Goal: Task Accomplishment & Management: Manage account settings

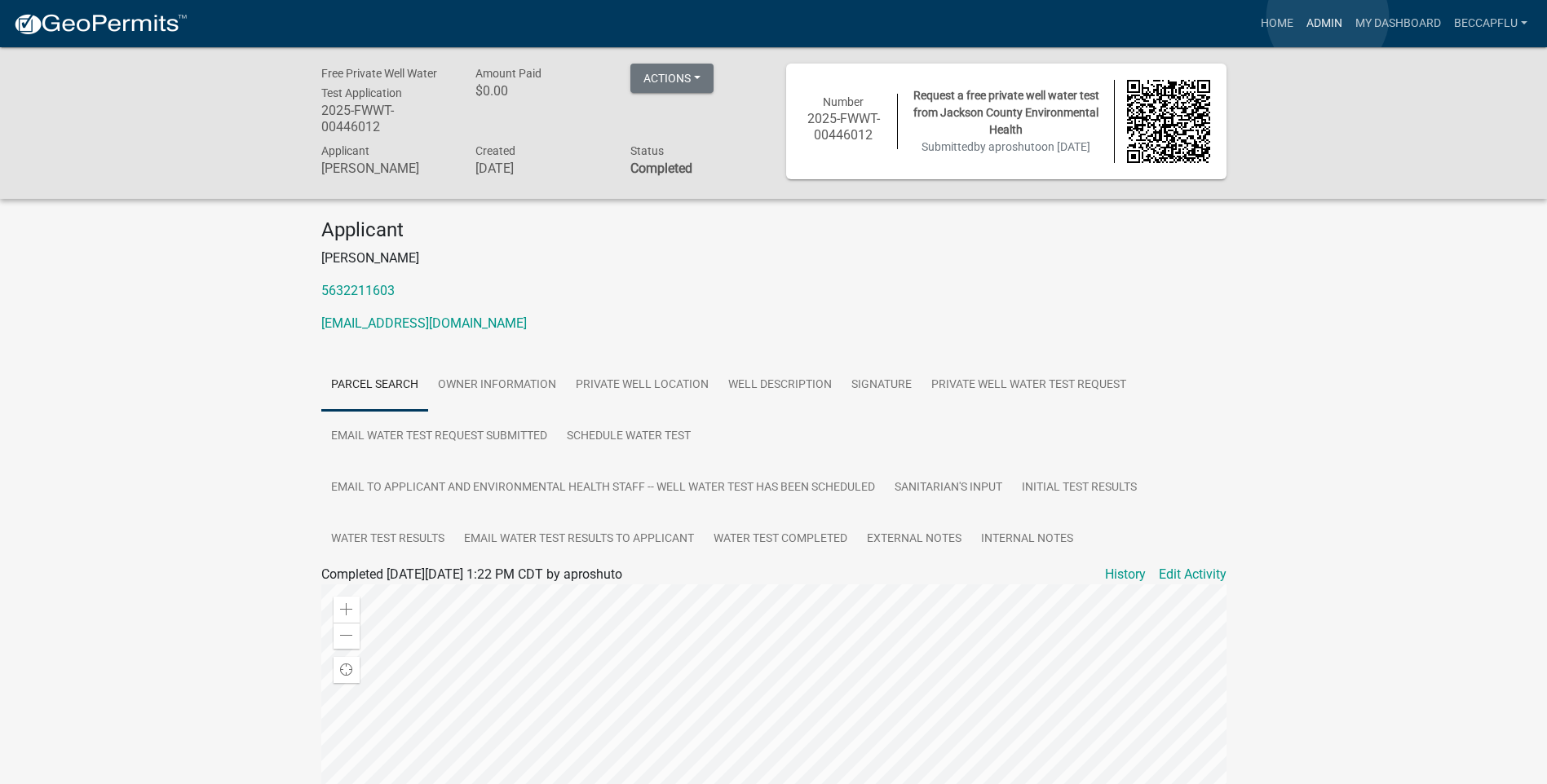
click at [1328, 17] on link "Admin" at bounding box center [1325, 23] width 49 height 31
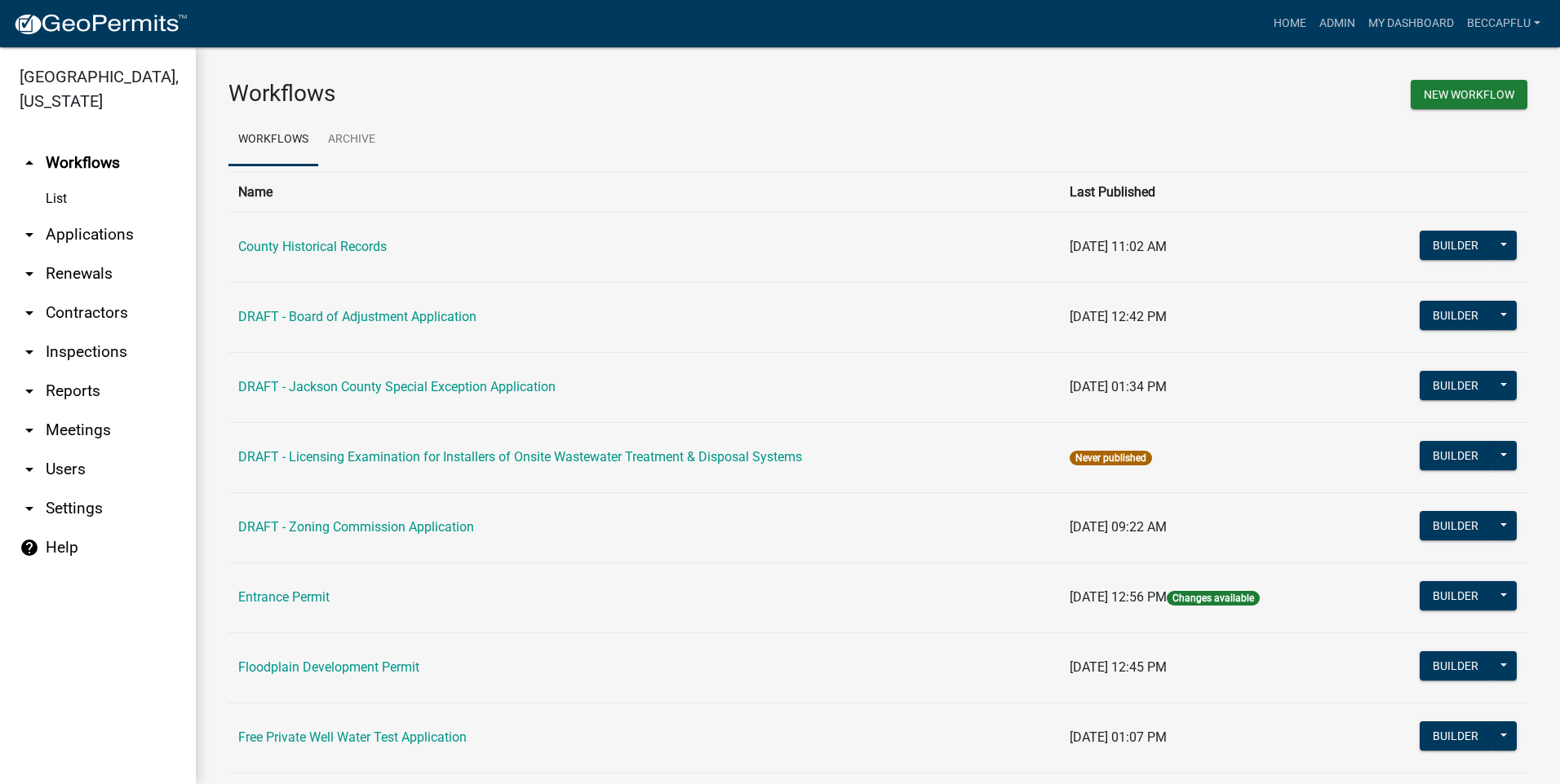
click at [75, 215] on link "arrow_drop_down Applications" at bounding box center [98, 235] width 196 height 40
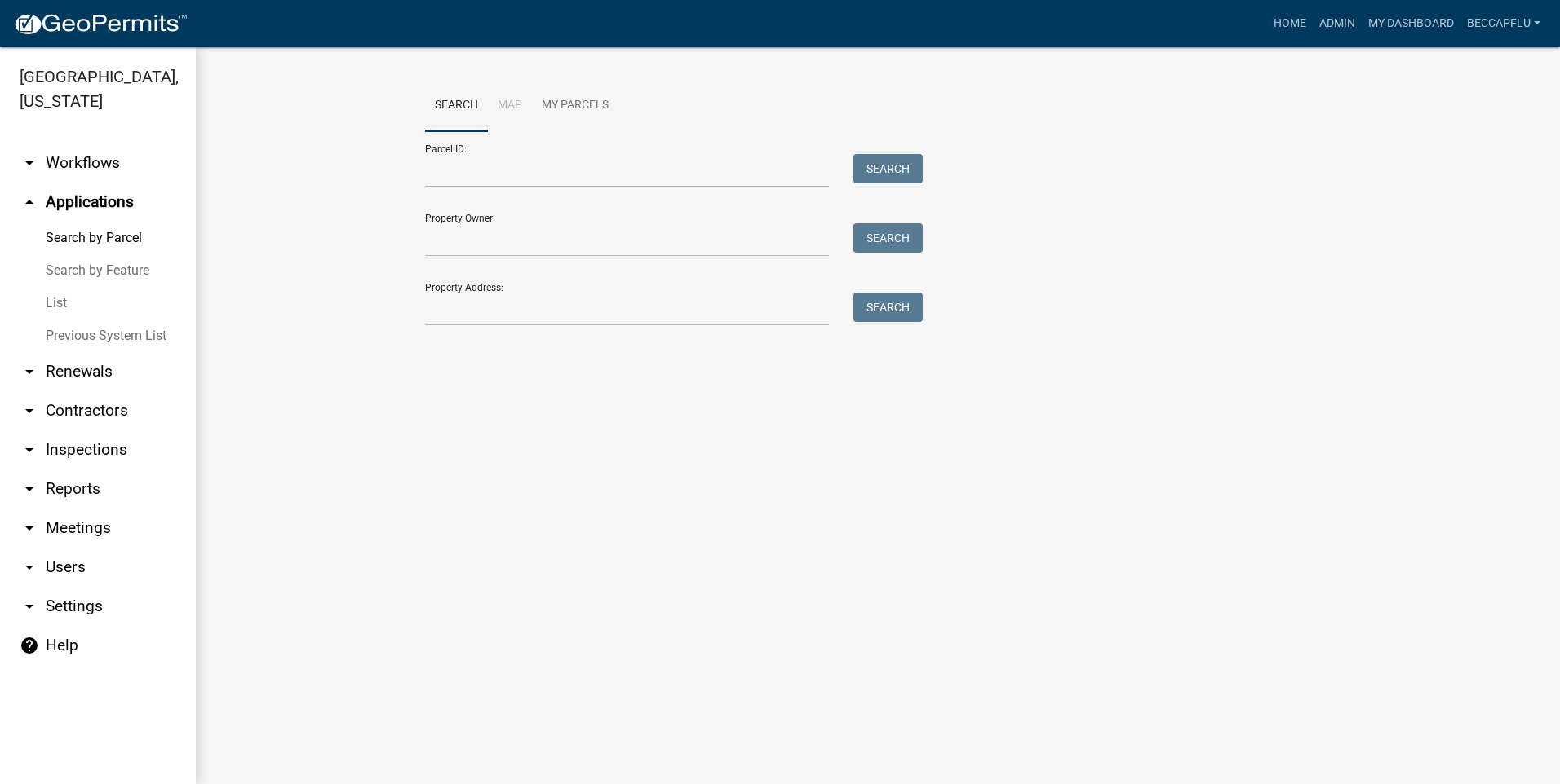
click at [58, 287] on link "List" at bounding box center [98, 303] width 196 height 32
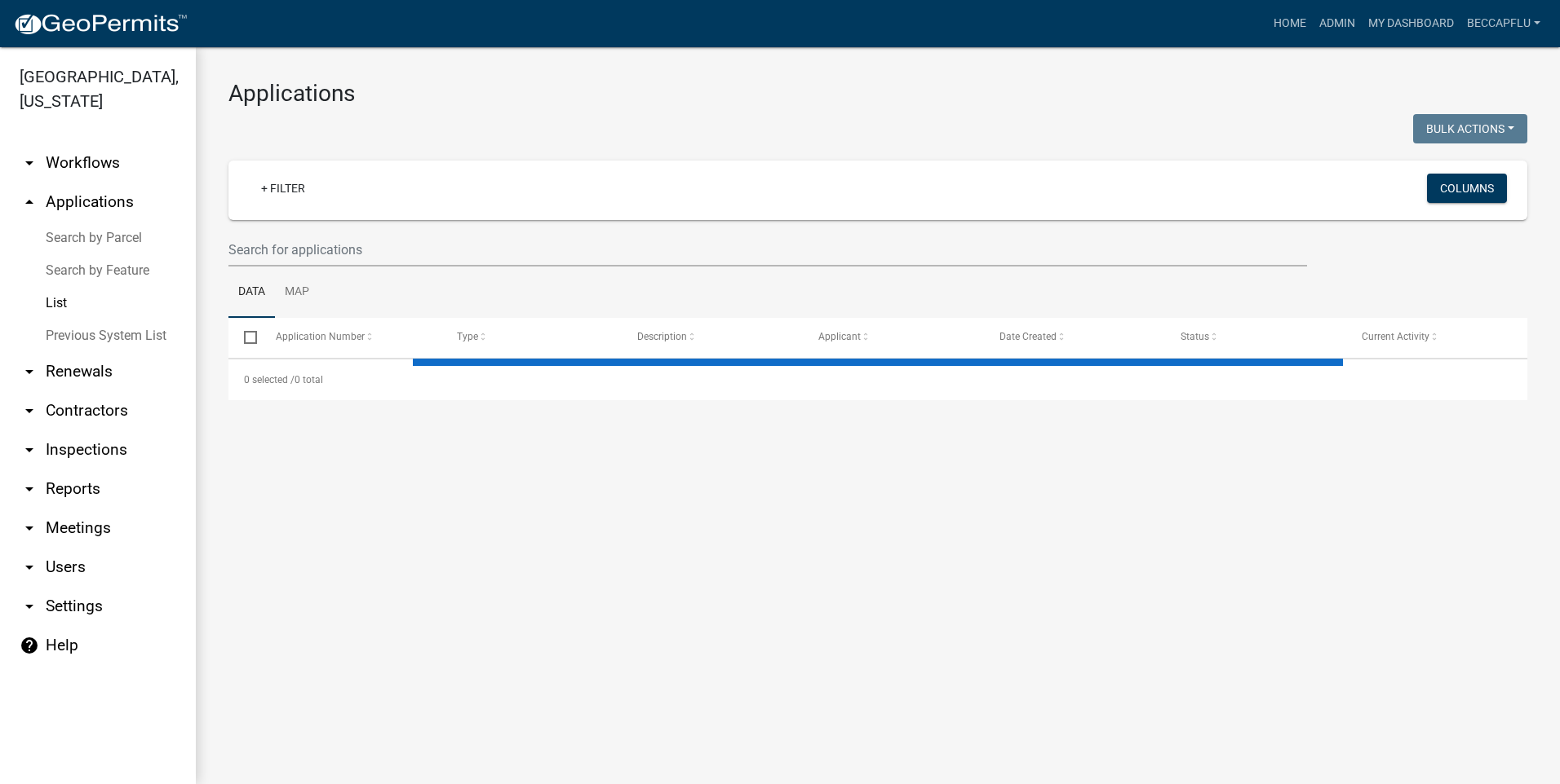
select select "3: 100"
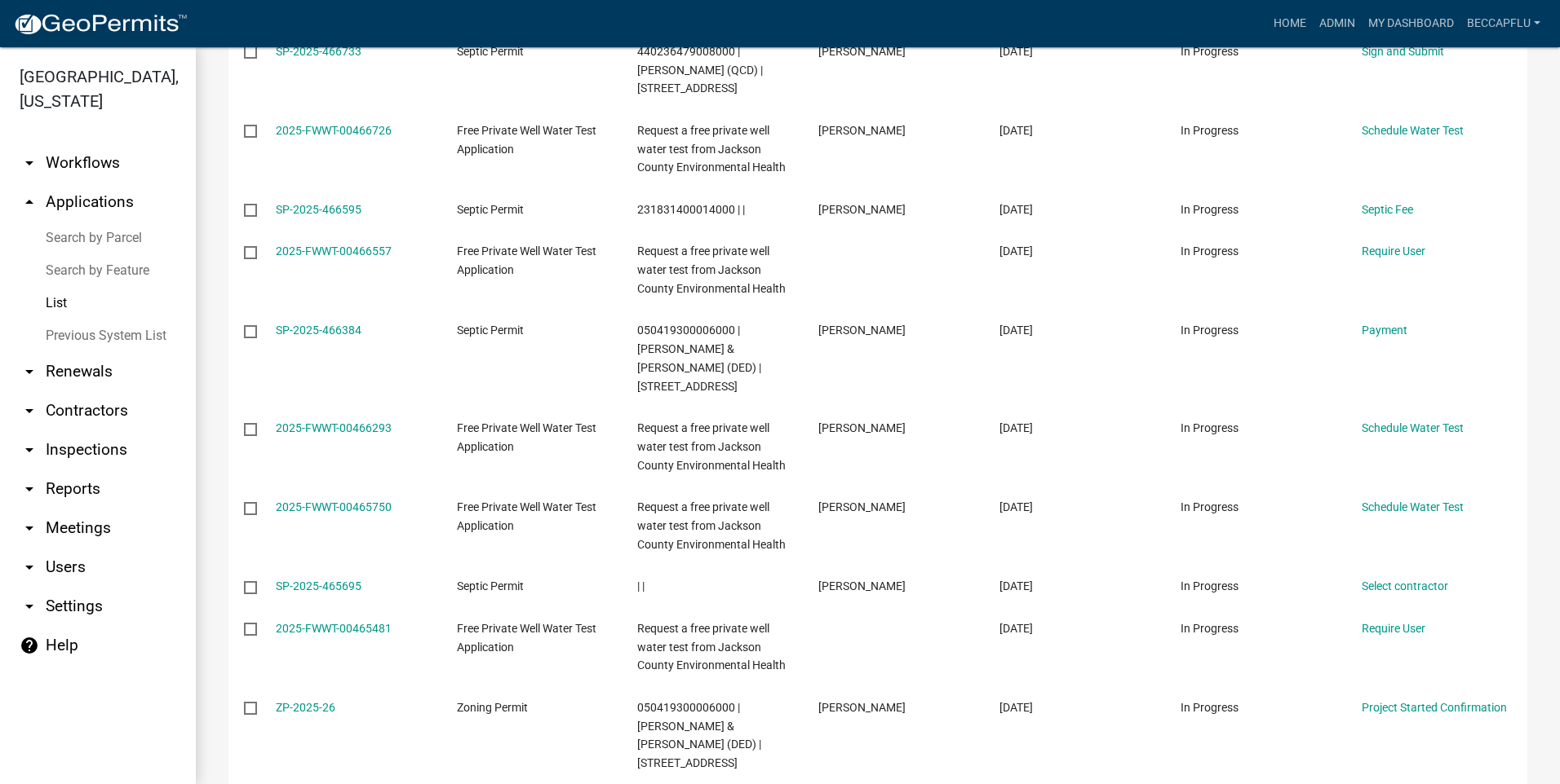
scroll to position [1020, 0]
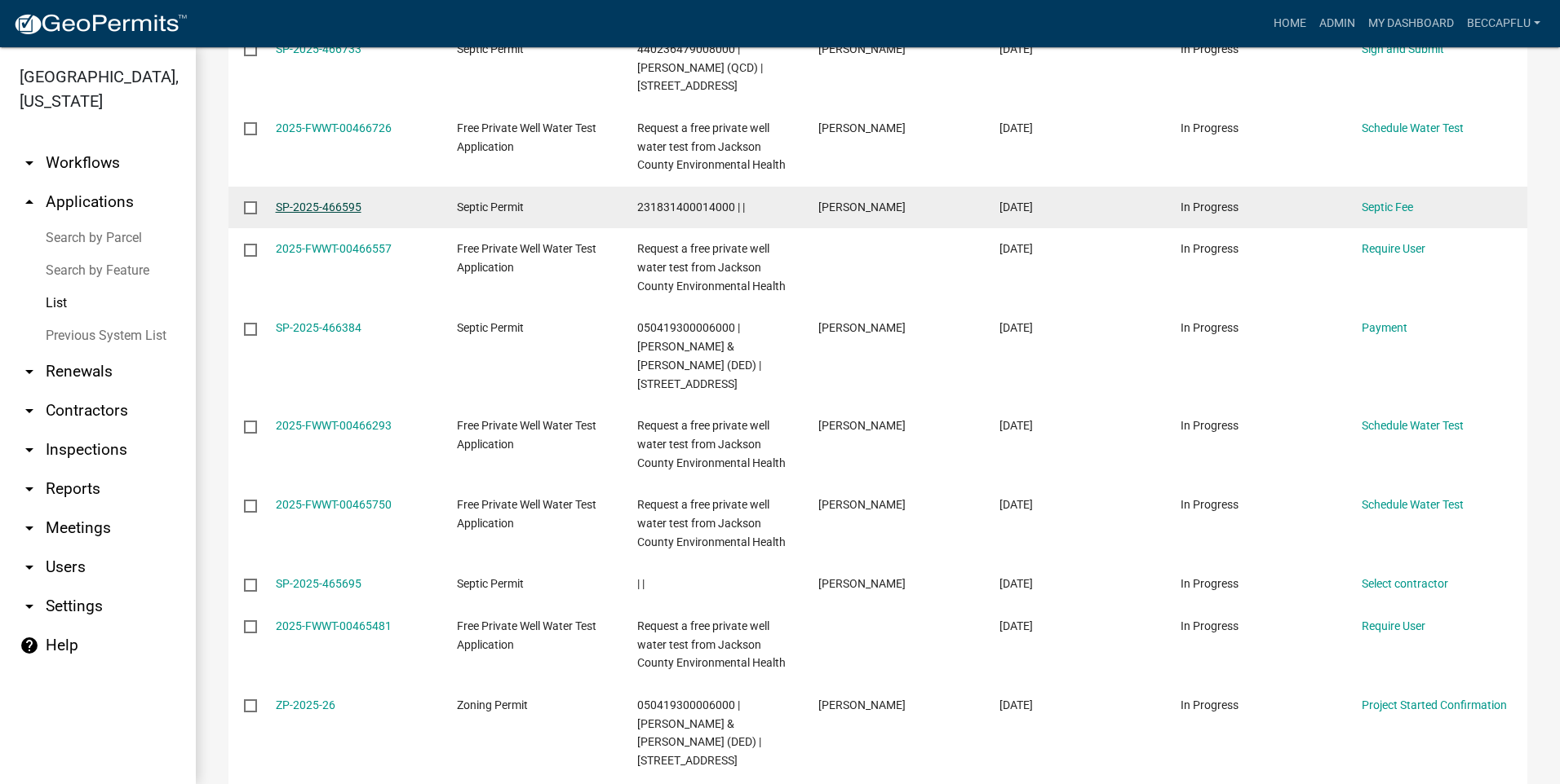
click at [337, 200] on link "SP-2025-466595" at bounding box center [318, 207] width 85 height 13
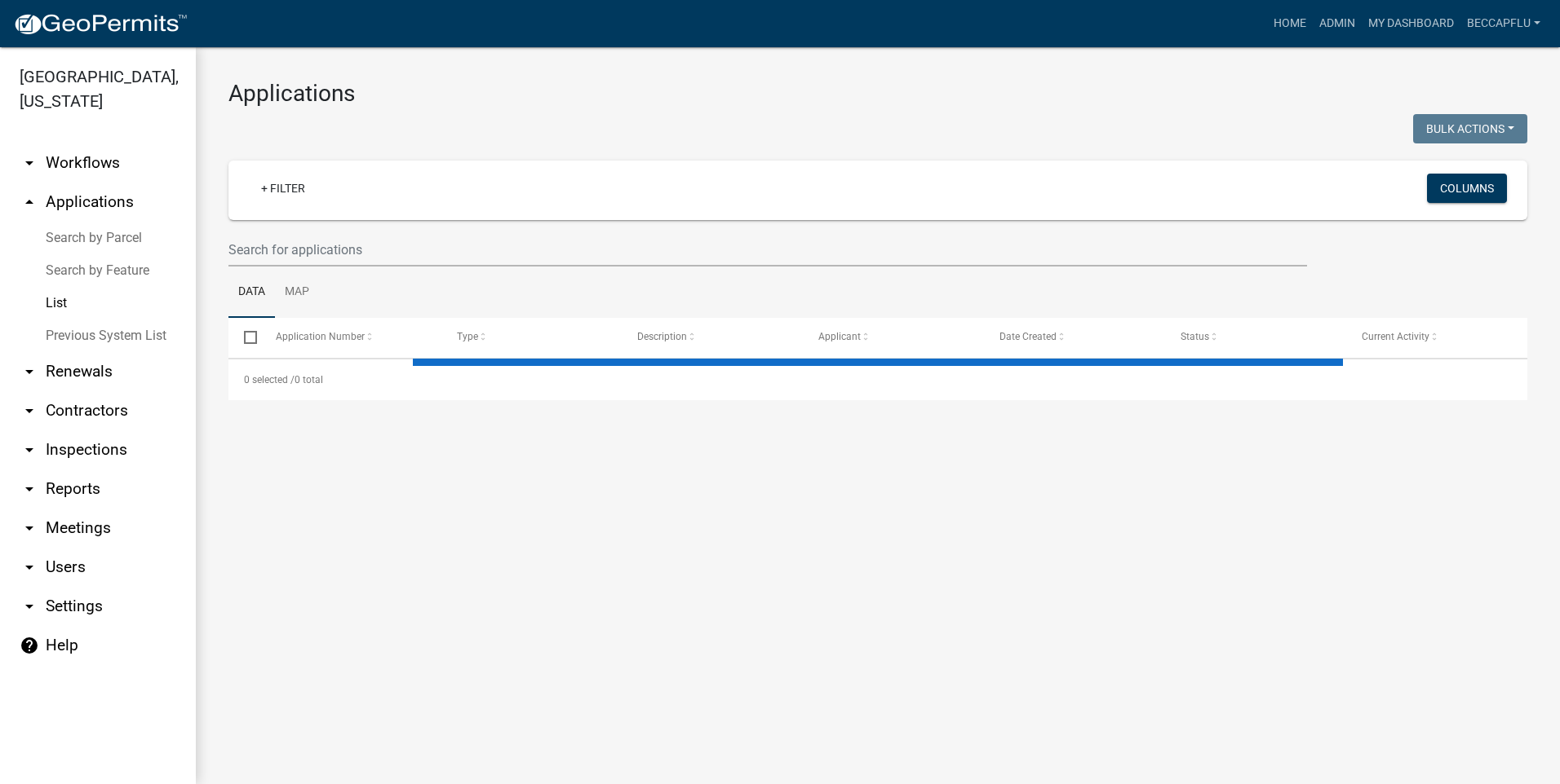
select select "3: 100"
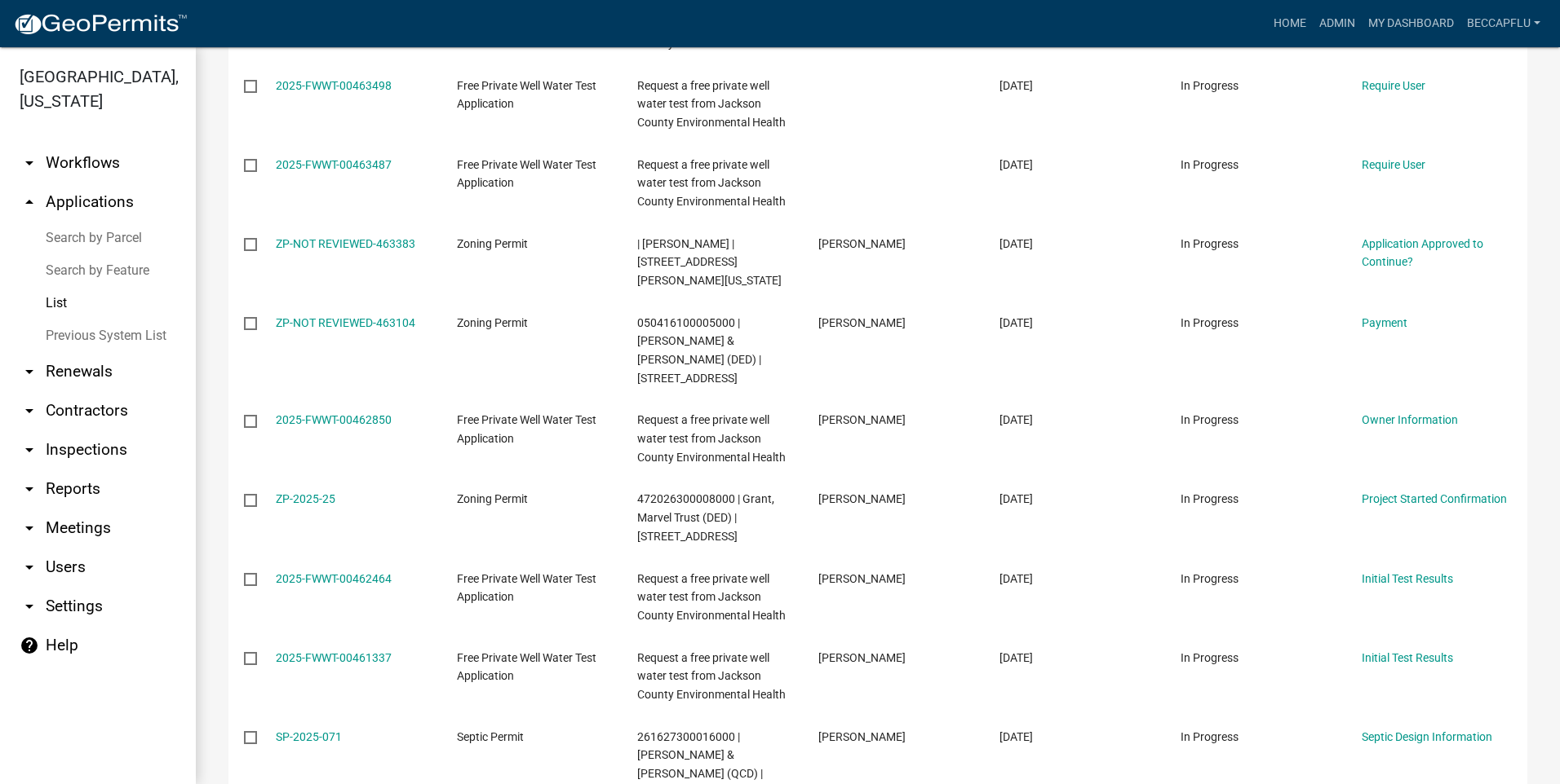
scroll to position [2527, 0]
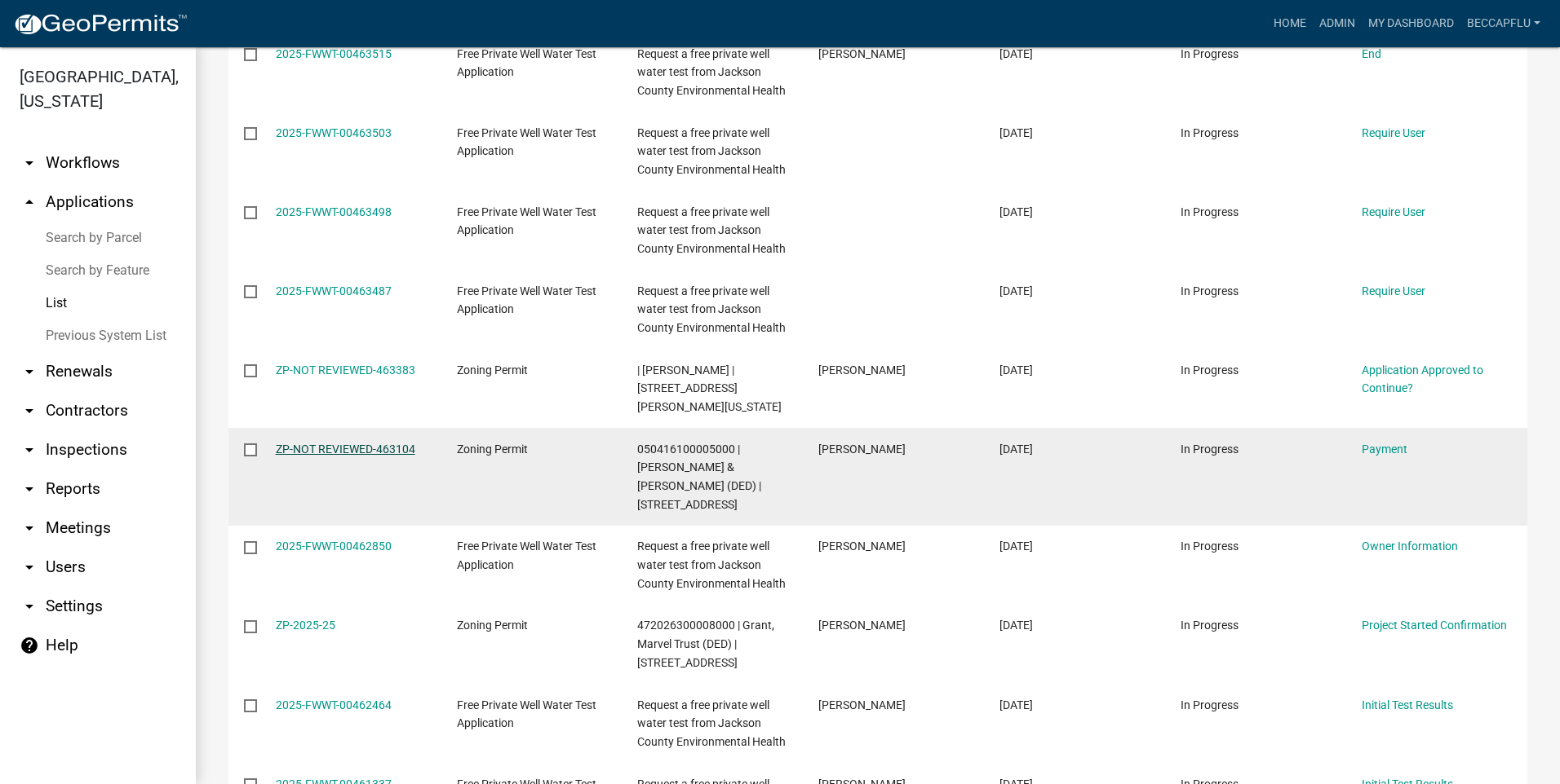
click at [310, 442] on link "ZP-NOT REVIEWED-463104" at bounding box center [345, 449] width 139 height 13
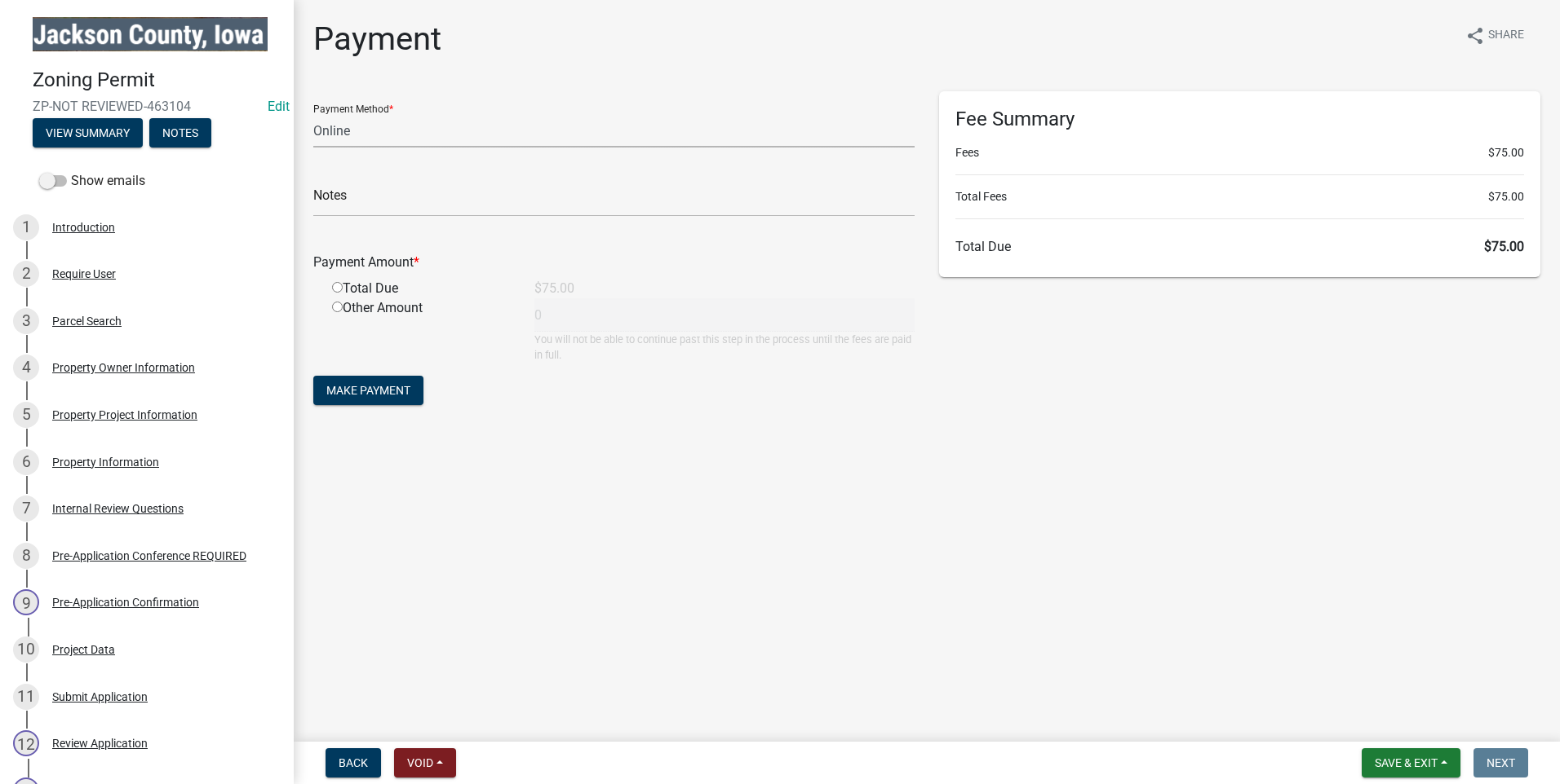
click at [345, 127] on select "Credit Card POS Check Cash Online" at bounding box center [614, 130] width 601 height 33
select select "2: 1"
click at [313, 114] on select "Credit Card POS Check Cash Online" at bounding box center [614, 130] width 601 height 33
click at [354, 200] on input "text" at bounding box center [614, 200] width 601 height 33
type input "pd in office"
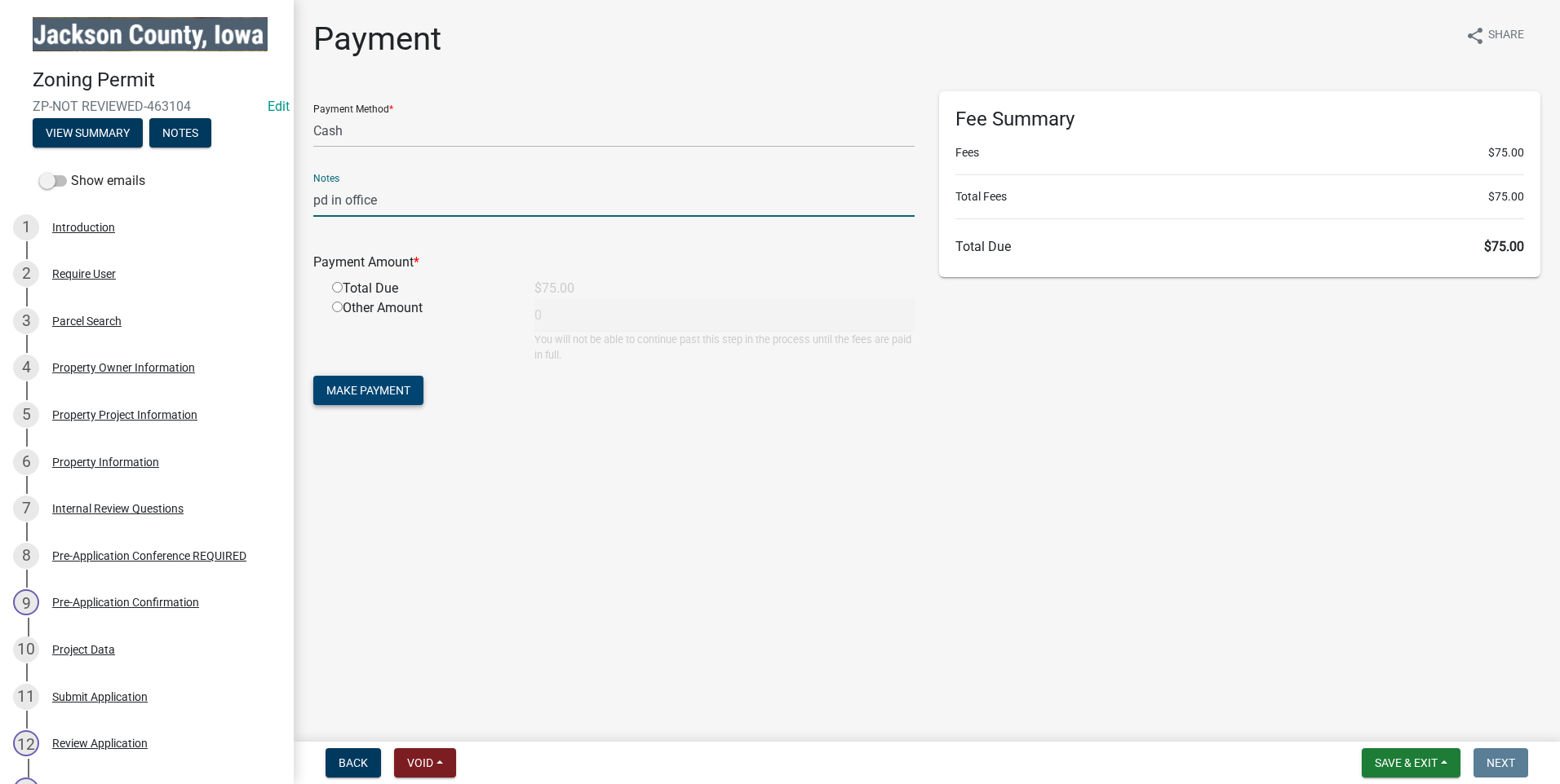
click at [383, 389] on span "Make Payment" at bounding box center [368, 390] width 84 height 13
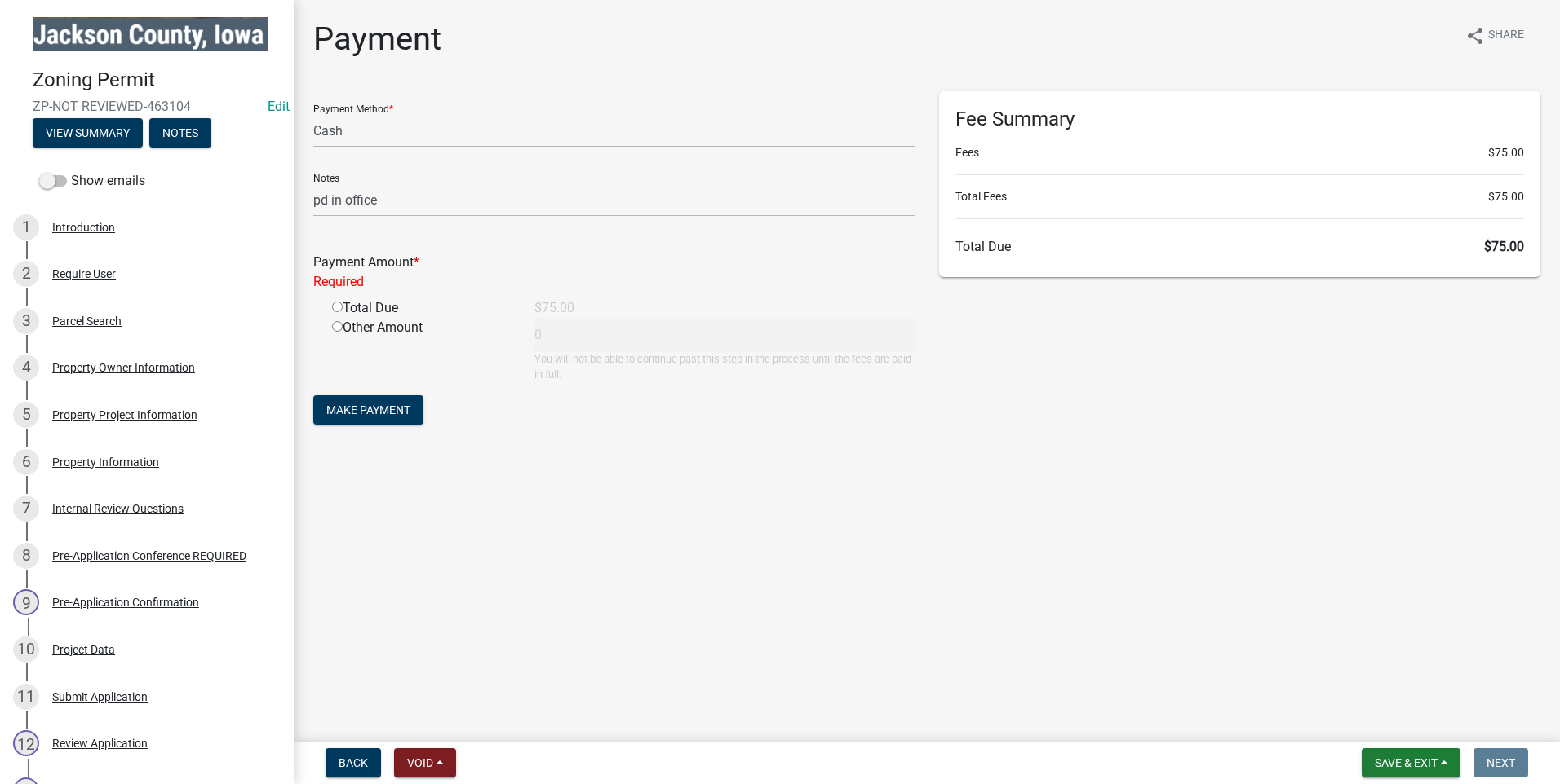
click at [337, 307] on input "radio" at bounding box center [337, 307] width 11 height 11
radio input "true"
type input "75"
click at [370, 392] on span "Make Payment" at bounding box center [368, 390] width 84 height 13
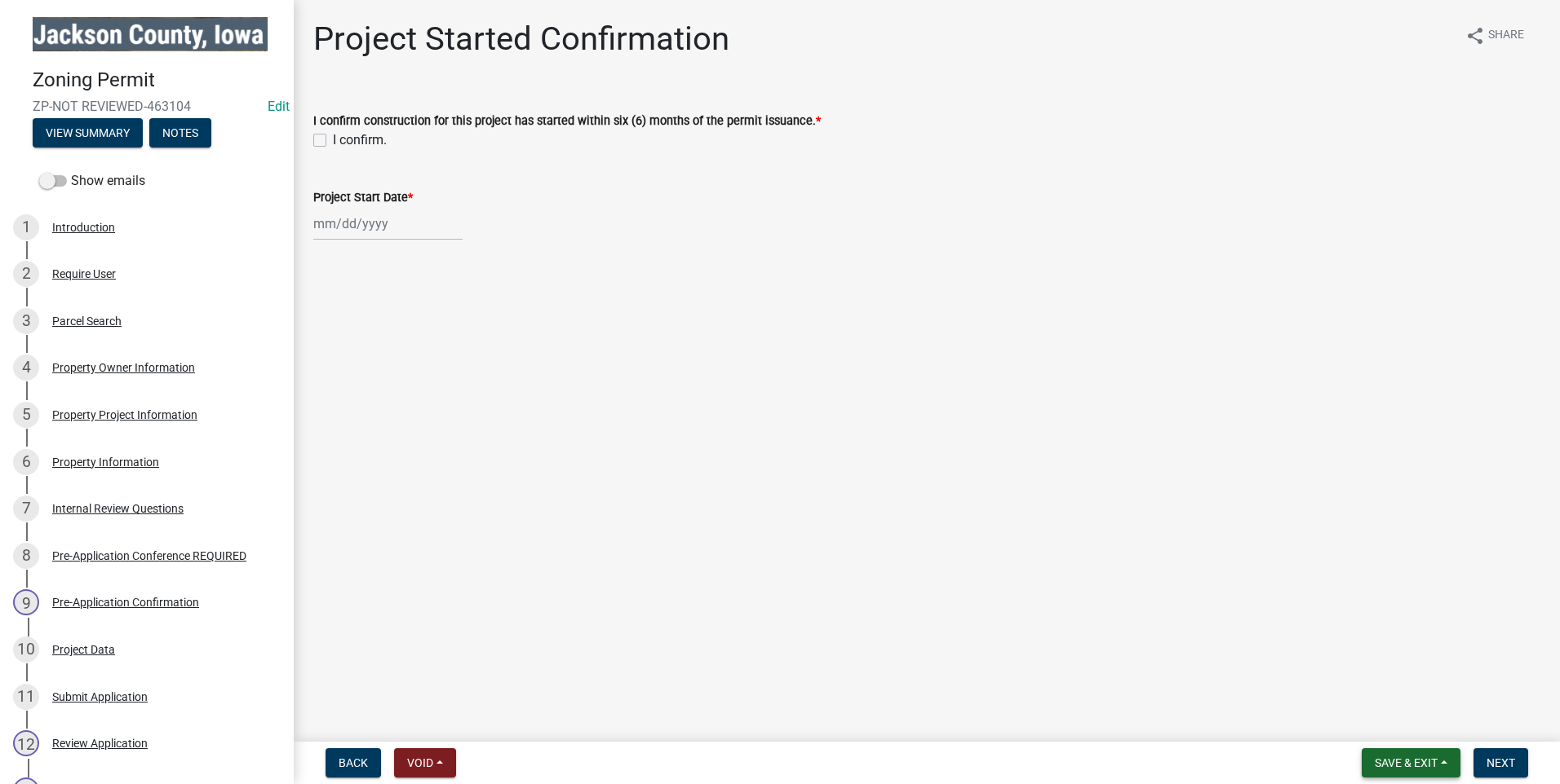
click at [1424, 764] on span "Save & Exit" at bounding box center [1406, 763] width 63 height 13
click at [1393, 720] on button "Save & Exit" at bounding box center [1394, 721] width 130 height 40
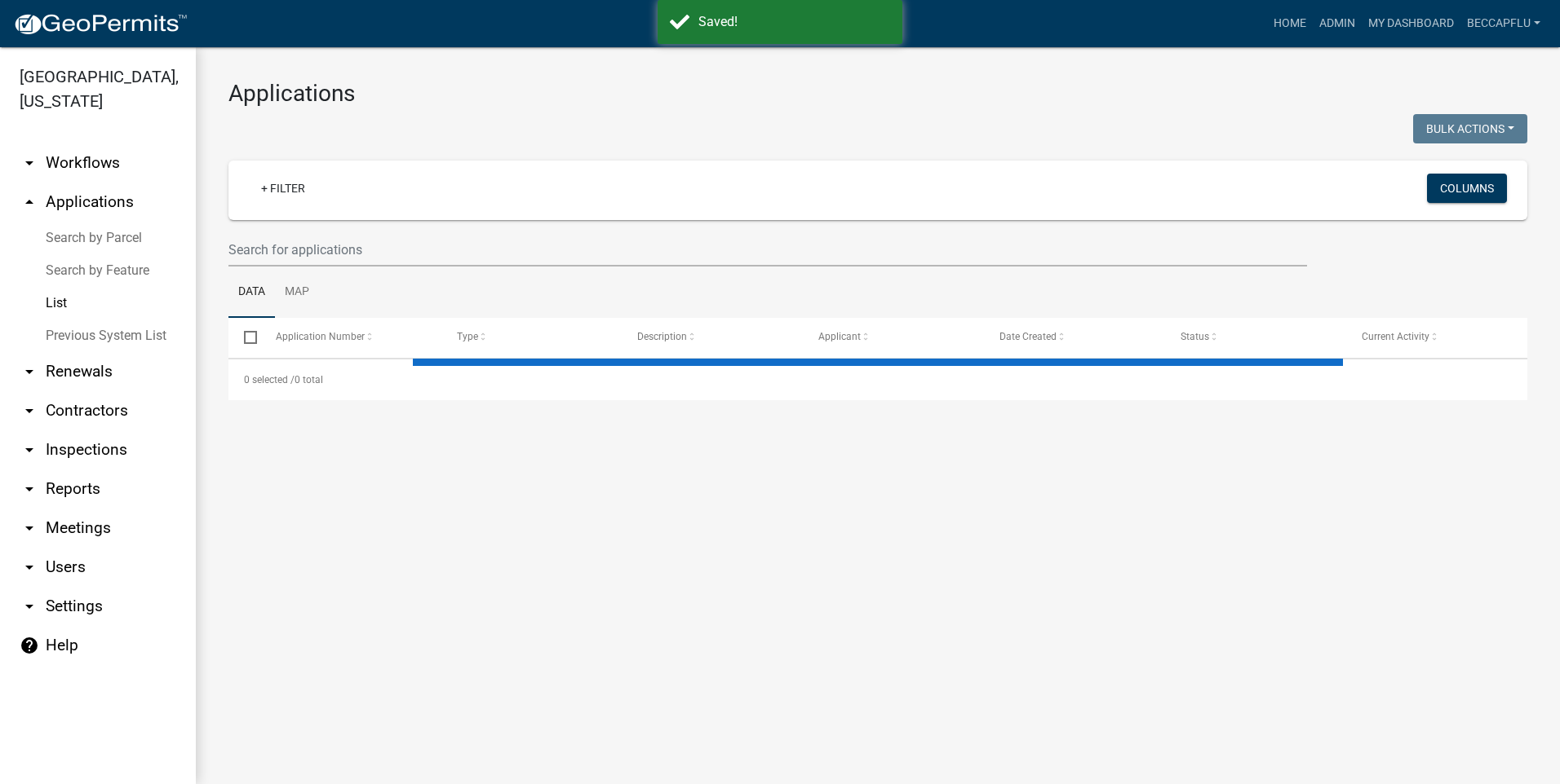
select select "3: 100"
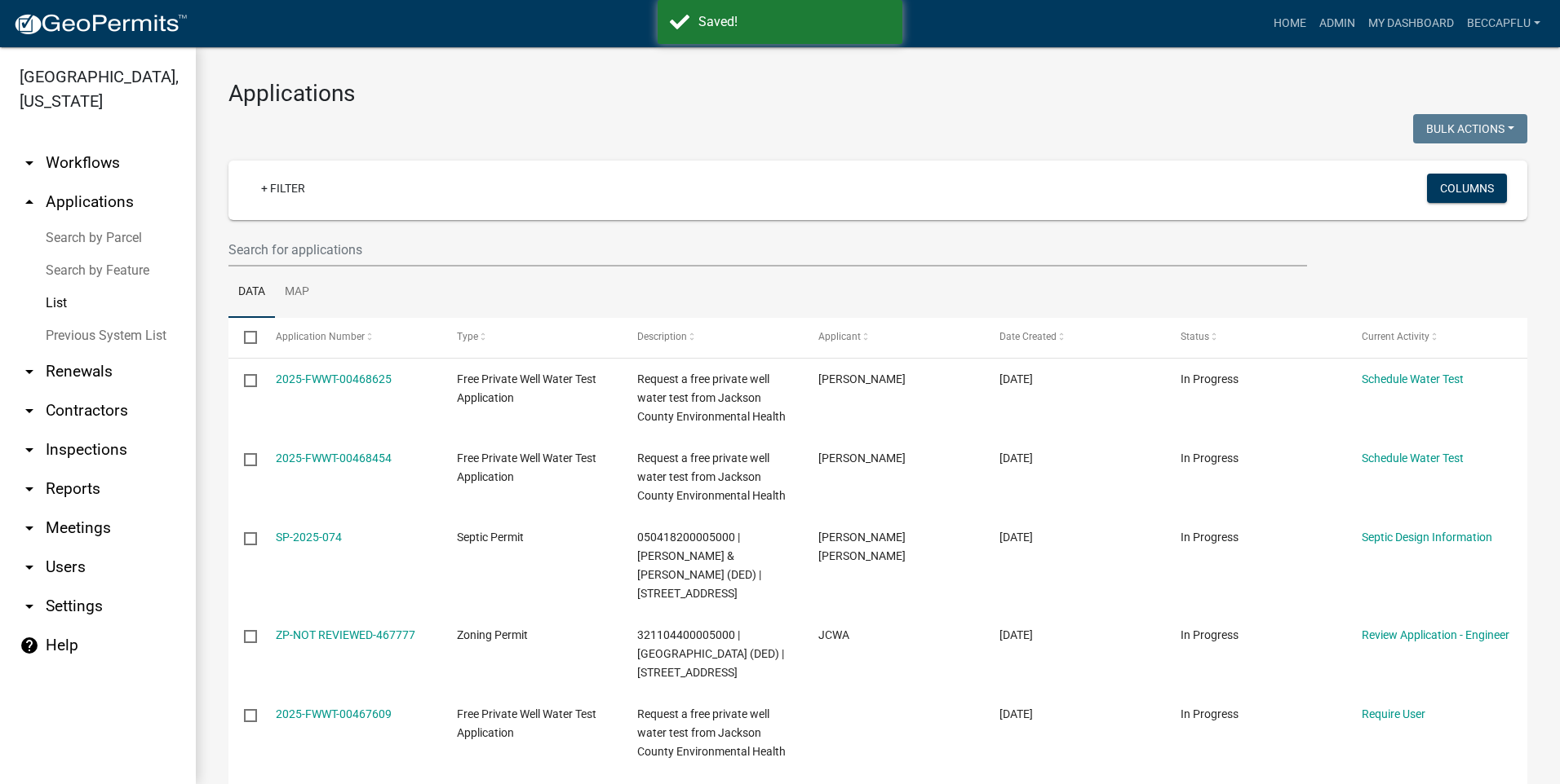
click at [90, 17] on img at bounding box center [101, 24] width 175 height 24
